Goal: Task Accomplishment & Management: Manage account settings

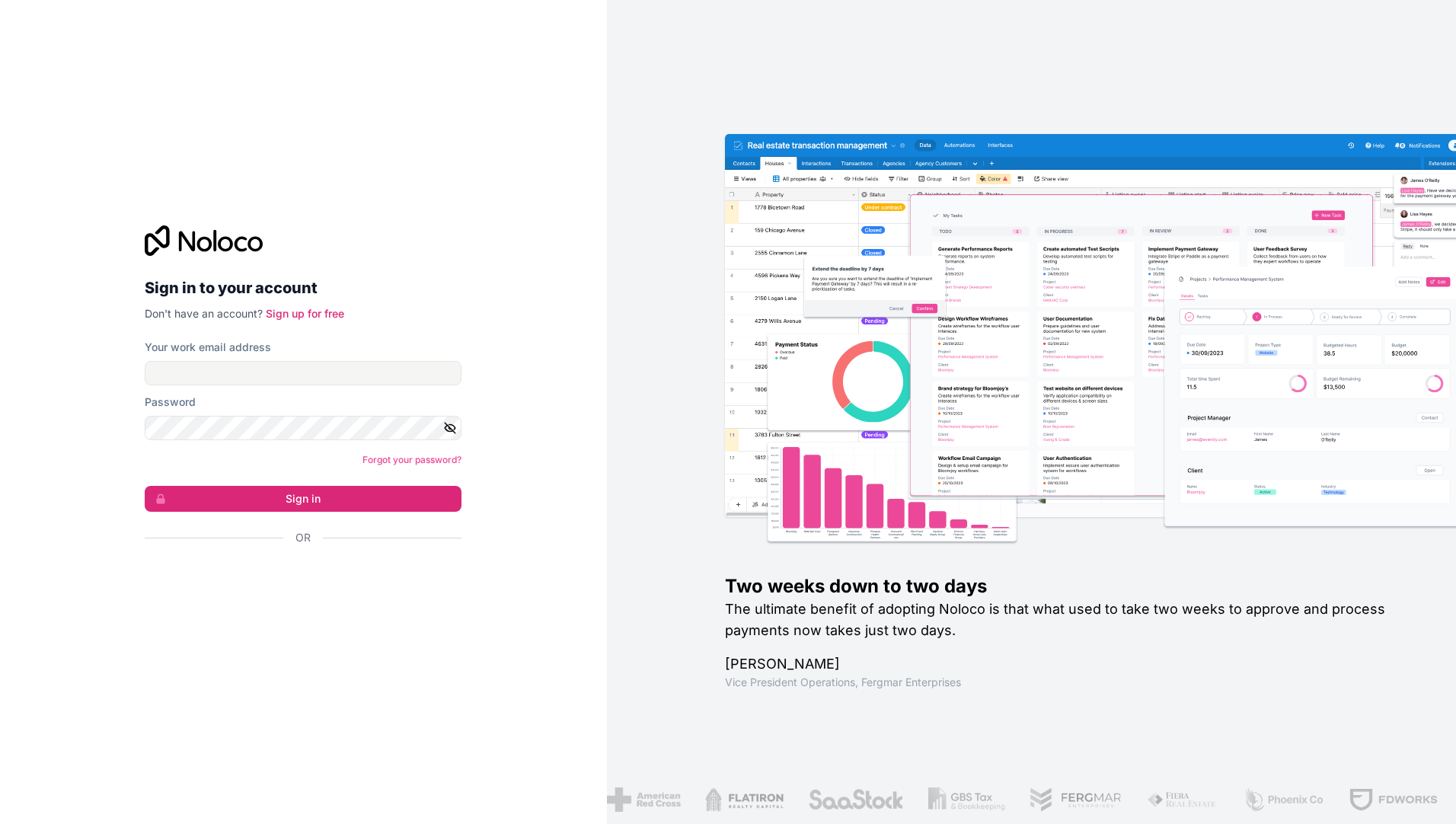
click at [179, 398] on label "Password" at bounding box center [170, 402] width 51 height 15
click at [189, 368] on input "Your work email address" at bounding box center [303, 373] width 316 height 25
type input "**********"
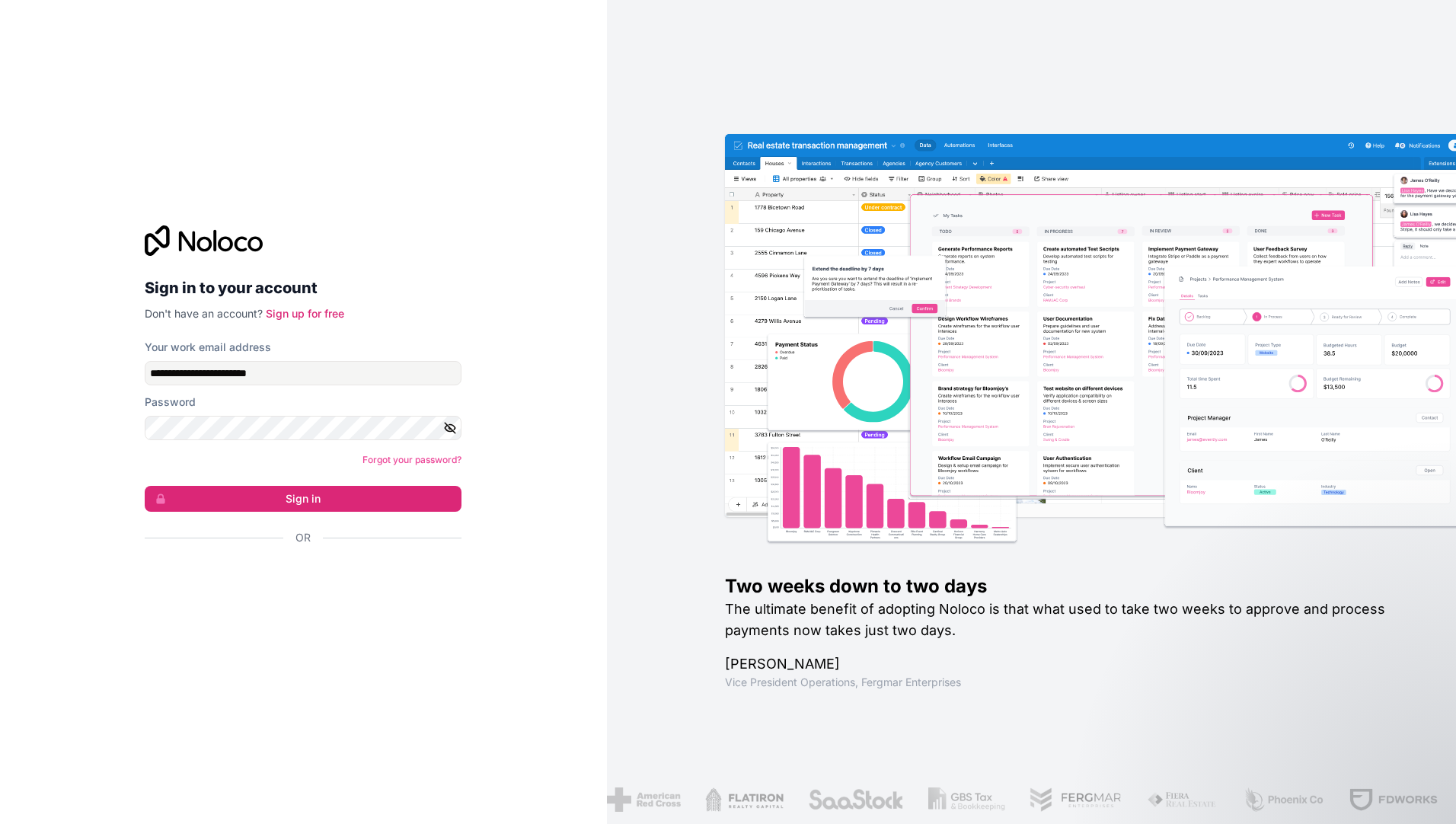
click at [453, 425] on icon "button" at bounding box center [451, 428] width 11 height 7
click at [292, 499] on button "Sign in" at bounding box center [303, 498] width 316 height 26
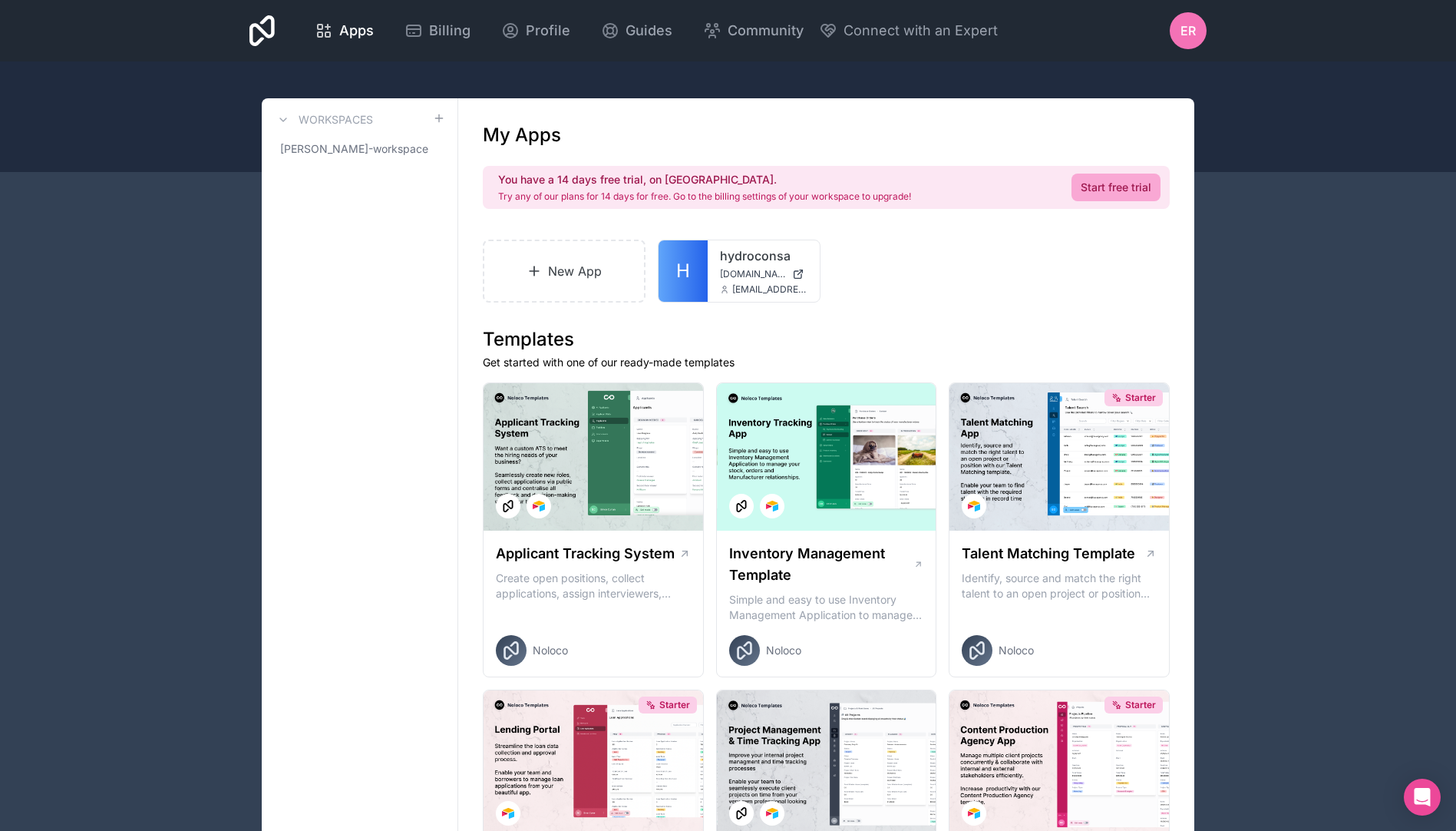
click at [928, 295] on div "New App H hydroconsa [DOMAIN_NAME] [EMAIL_ADDRESS][DOMAIN_NAME]" at bounding box center [827, 271] width 687 height 63
click at [795, 269] on icon at bounding box center [792, 264] width 12 height 12
click at [726, 270] on span "[DOMAIN_NAME]" at bounding box center [752, 274] width 66 height 12
